Goal: Find specific page/section: Find specific page/section

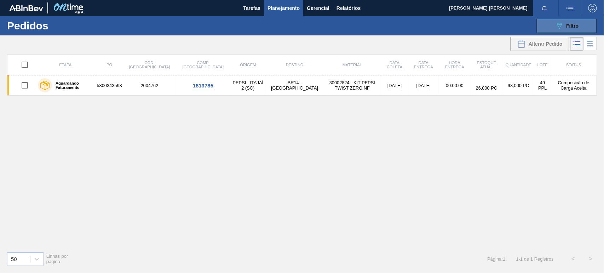
click at [561, 25] on icon "089F7B8B-B2A5-4AFE-B5C0-19BA573D28AC" at bounding box center [559, 26] width 8 height 8
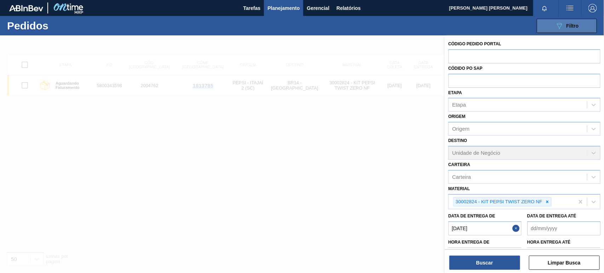
click at [561, 25] on icon "089F7B8B-B2A5-4AFE-B5C0-19BA573D28AC" at bounding box center [559, 26] width 8 height 8
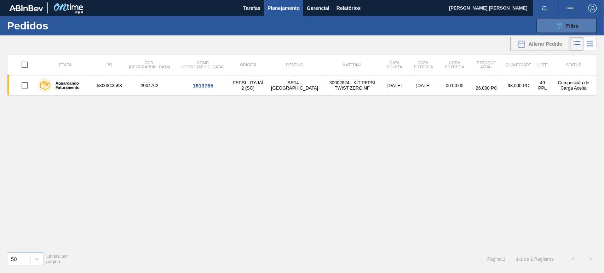
click at [560, 20] on button "089F7B8B-B2A5-4AFE-B5C0-19BA573D28AC Filtro" at bounding box center [567, 26] width 60 height 14
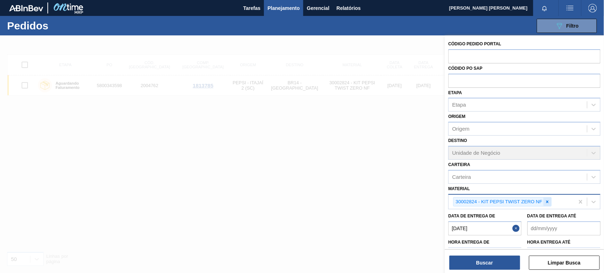
click at [547, 199] on icon at bounding box center [547, 201] width 5 height 5
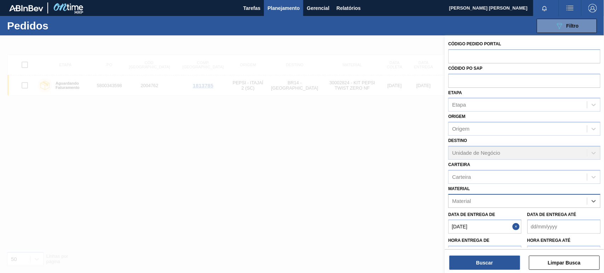
paste input "30002876"
type input "30002876"
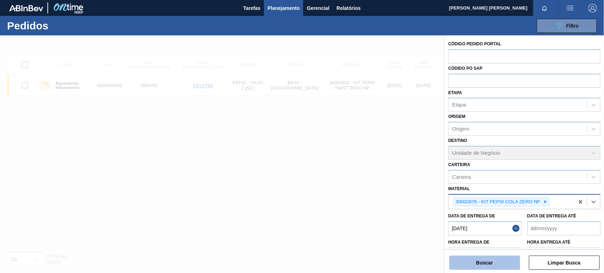
click at [492, 263] on button "Buscar" at bounding box center [484, 262] width 71 height 14
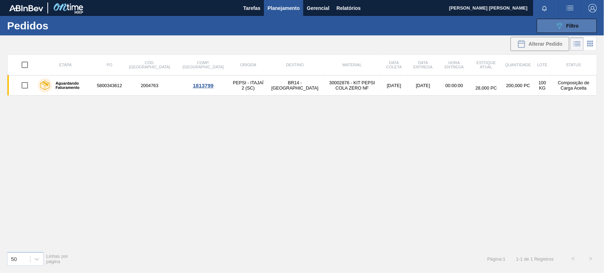
click at [554, 25] on button "089F7B8B-B2A5-4AFE-B5C0-19BA573D28AC Filtro" at bounding box center [567, 26] width 60 height 14
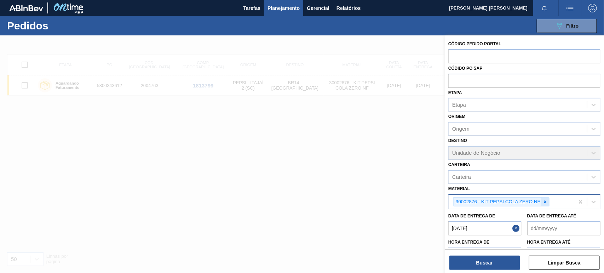
click at [546, 199] on icon at bounding box center [545, 201] width 5 height 5
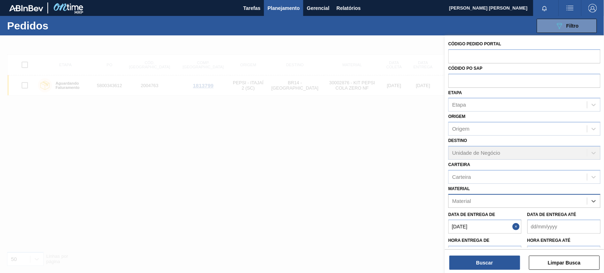
click at [538, 203] on div "Material" at bounding box center [518, 201] width 138 height 10
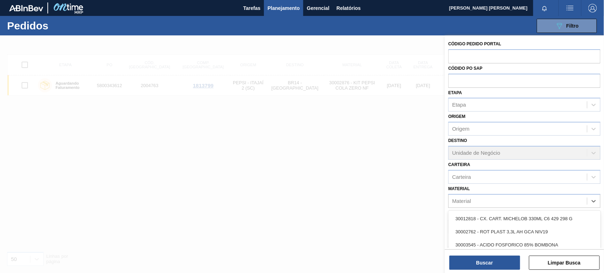
paste input "30034324"
type input "30034324"
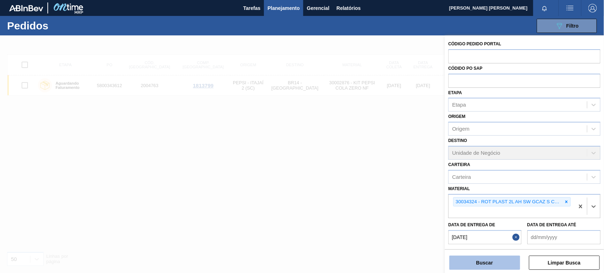
click at [501, 264] on button "Buscar" at bounding box center [484, 262] width 71 height 14
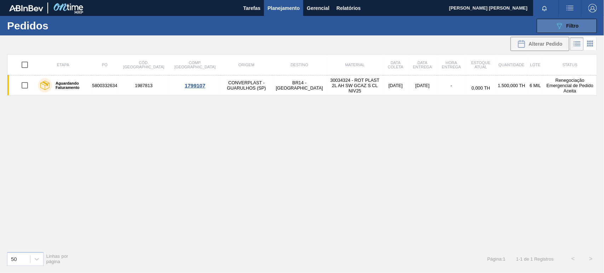
click at [581, 31] on button "089F7B8B-B2A5-4AFE-B5C0-19BA573D28AC Filtro" at bounding box center [567, 26] width 60 height 14
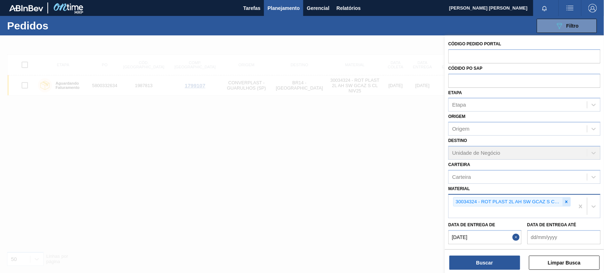
click at [565, 200] on icon at bounding box center [566, 201] width 2 height 2
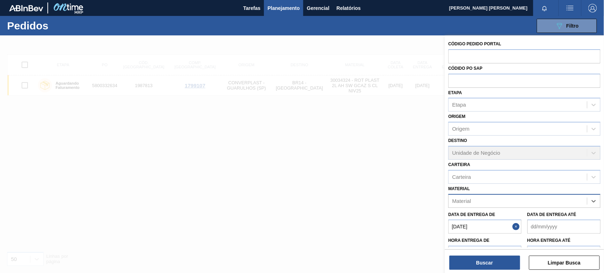
paste input "30018685"
type input "30018685"
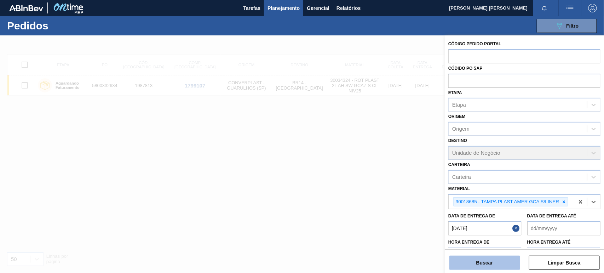
click at [500, 262] on button "Buscar" at bounding box center [484, 262] width 71 height 14
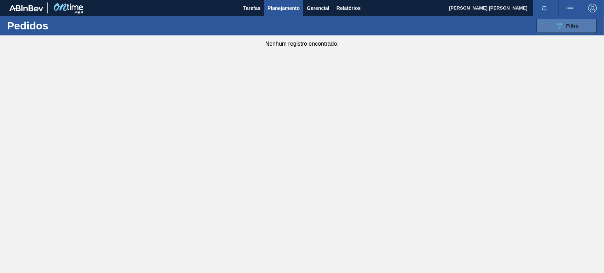
click at [578, 19] on button "089F7B8B-B2A5-4AFE-B5C0-19BA573D28AC Filtro" at bounding box center [567, 26] width 60 height 14
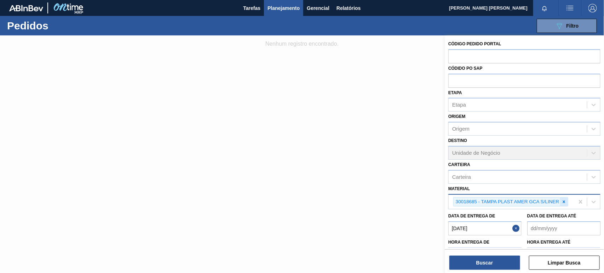
click at [563, 199] on icon at bounding box center [563, 201] width 5 height 5
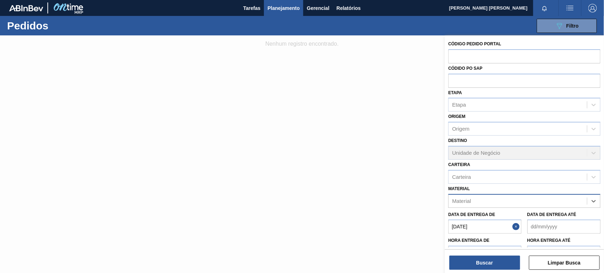
paste input "30030679"
type input "30030679"
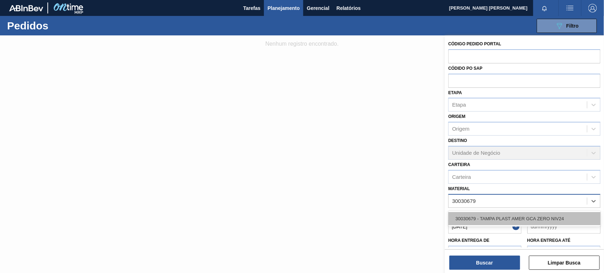
click at [503, 217] on div "30030679 - TAMPA PLAST AMER GCA ZERO NIV24" at bounding box center [524, 218] width 152 height 13
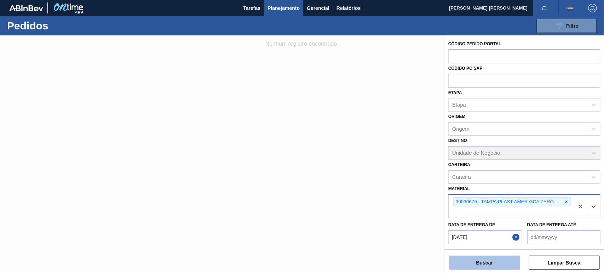
click at [485, 266] on button "Buscar" at bounding box center [484, 262] width 71 height 14
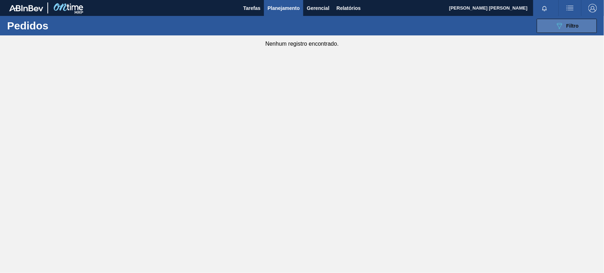
click at [558, 20] on button "089F7B8B-B2A5-4AFE-B5C0-19BA573D28AC Filtro" at bounding box center [567, 26] width 60 height 14
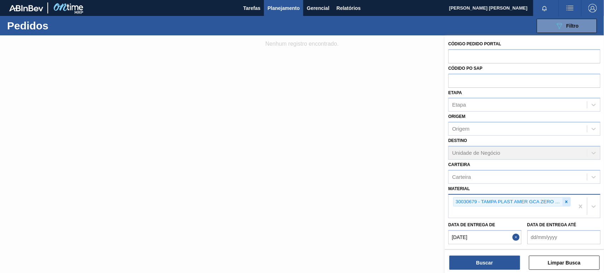
click at [565, 199] on icon at bounding box center [566, 201] width 5 height 5
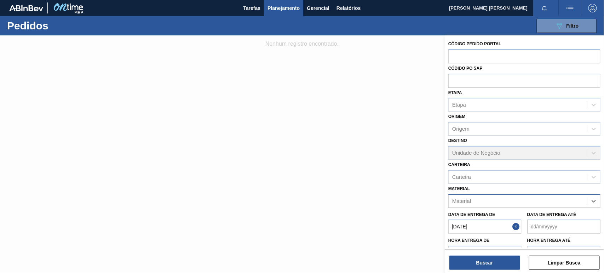
paste input "30002824"
type input "30002824"
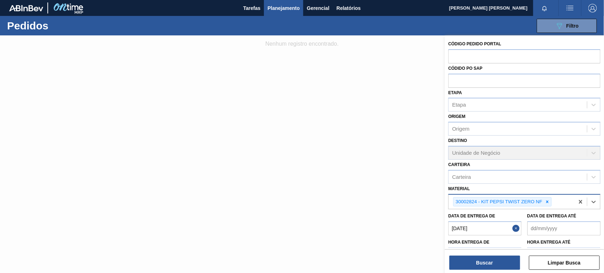
paste input "30002876"
type input "30002876"
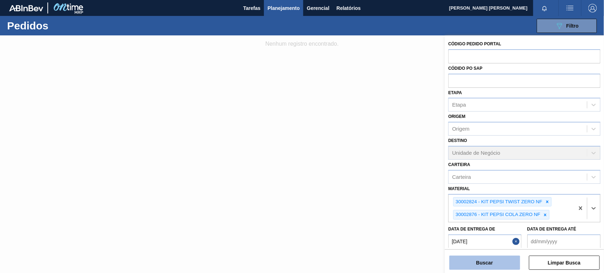
click at [495, 262] on button "Buscar" at bounding box center [484, 262] width 71 height 14
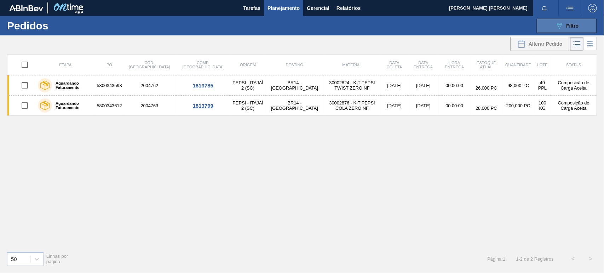
click at [577, 28] on span "Filtro" at bounding box center [572, 26] width 12 height 6
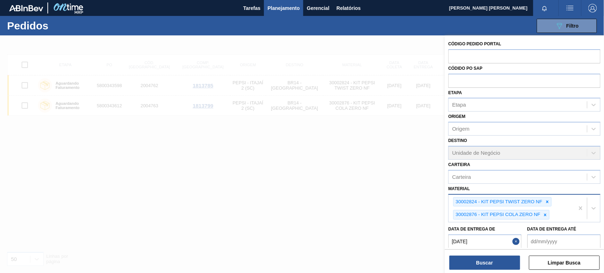
click at [559, 214] on div "30002824 - KIT PEPSI TWIST ZERO NF 30002876 - KIT PEPSI COLA ZERO NF" at bounding box center [512, 209] width 126 height 28
paste input "30034324"
type input "30034324"
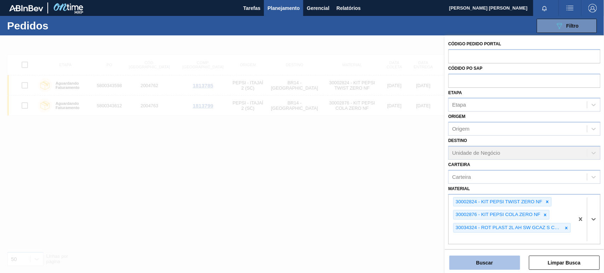
click at [503, 264] on button "Buscar" at bounding box center [484, 262] width 71 height 14
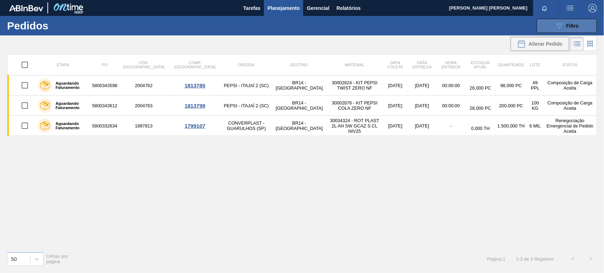
click at [567, 32] on button "089F7B8B-B2A5-4AFE-B5C0-19BA573D28AC Filtro" at bounding box center [567, 26] width 60 height 14
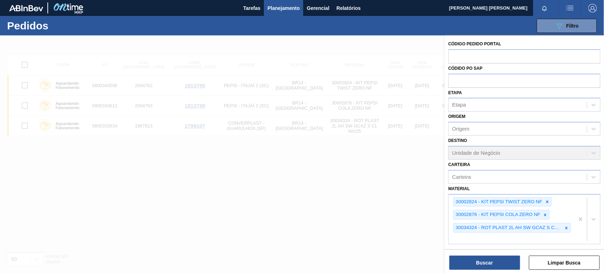
scroll to position [61, 0]
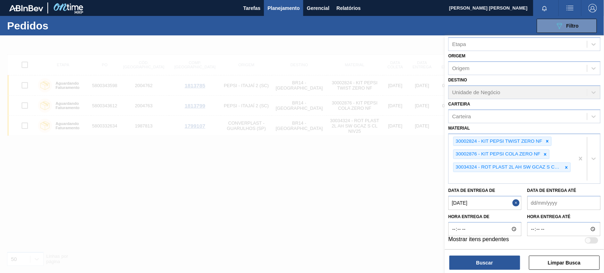
click at [400, 73] on div at bounding box center [302, 171] width 604 height 273
